Goal: Information Seeking & Learning: Understand process/instructions

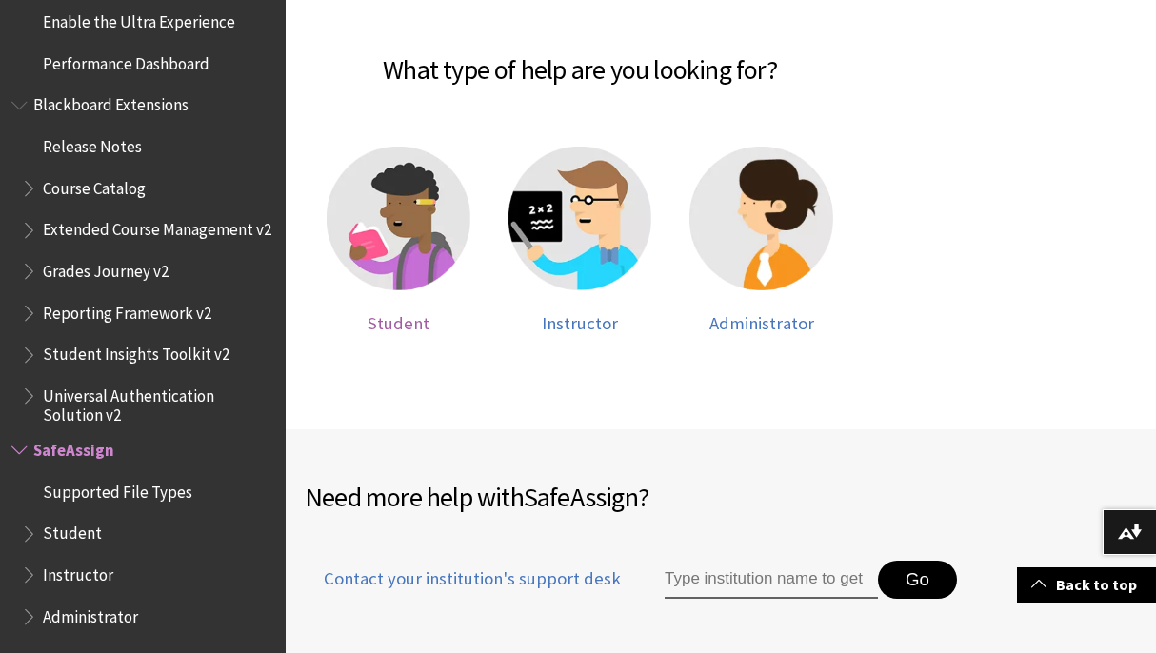
click at [433, 191] on img at bounding box center [399, 219] width 144 height 144
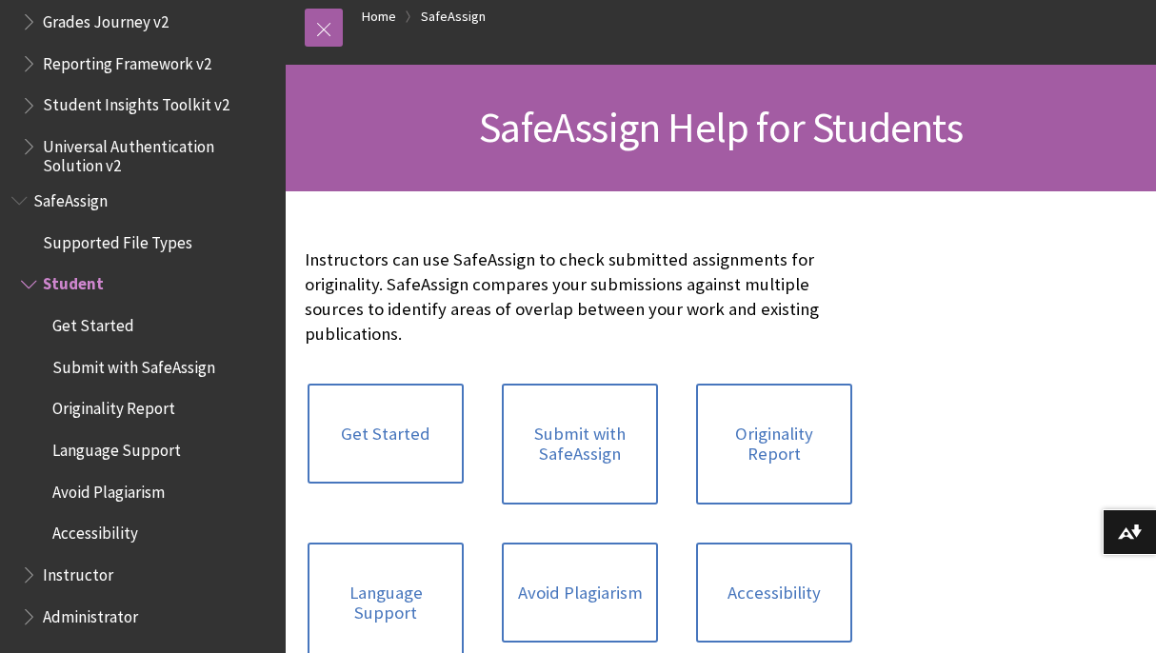
scroll to position [395, 0]
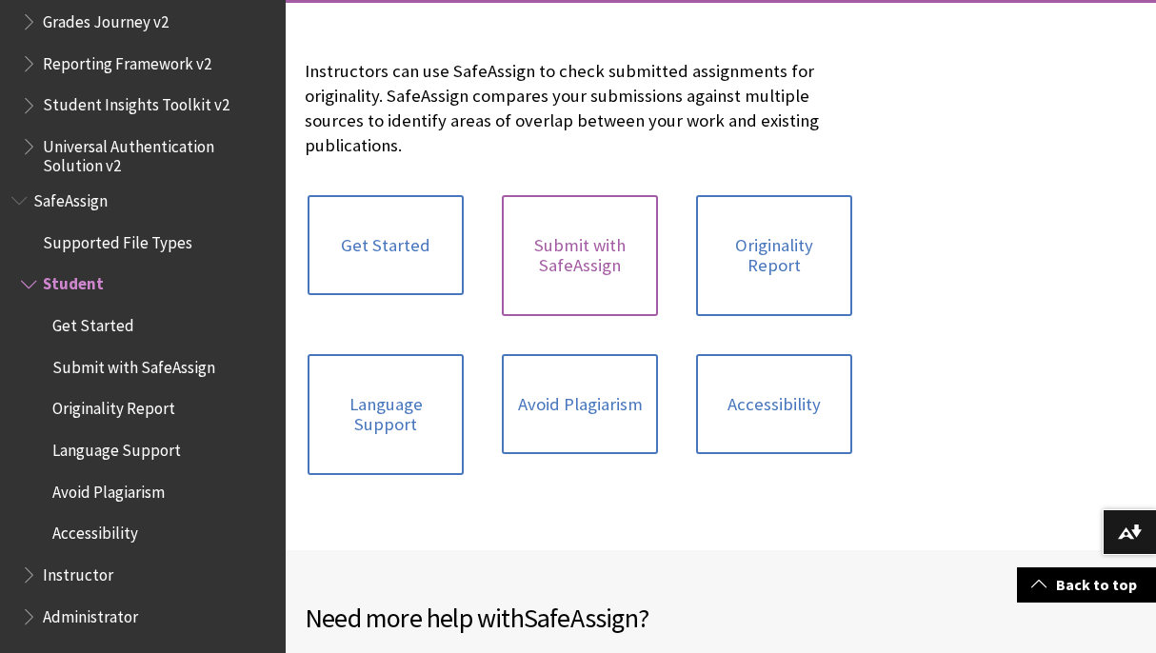
click at [602, 250] on link "Submit with SafeAssign" at bounding box center [580, 255] width 156 height 121
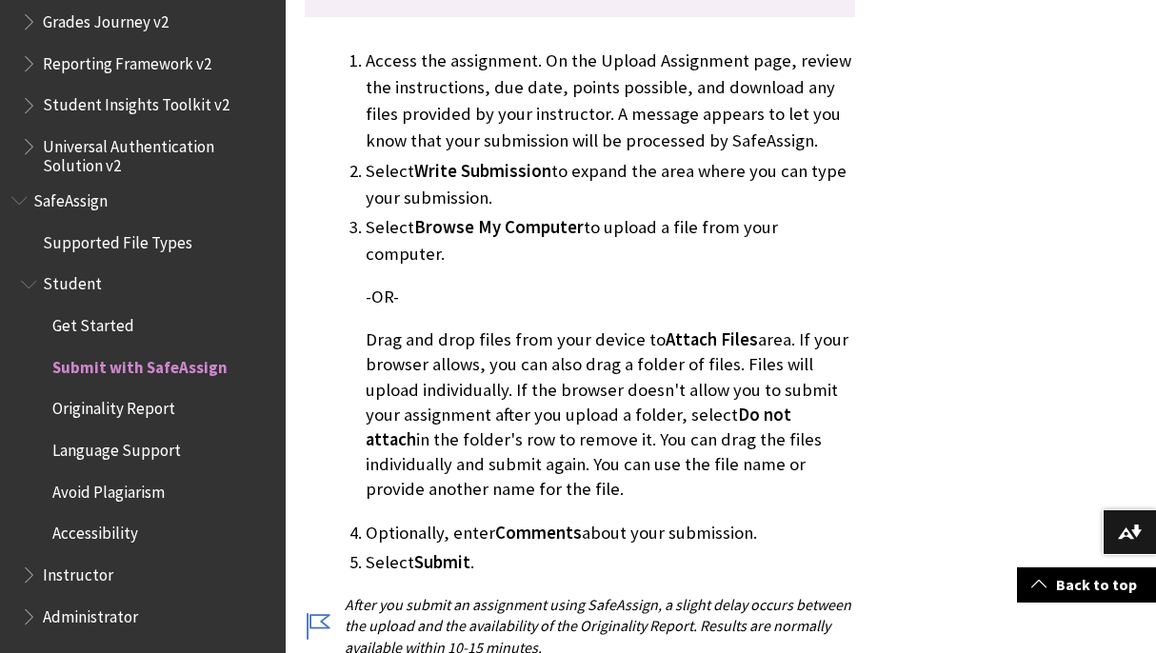
scroll to position [1337, 0]
